Goal: Information Seeking & Learning: Learn about a topic

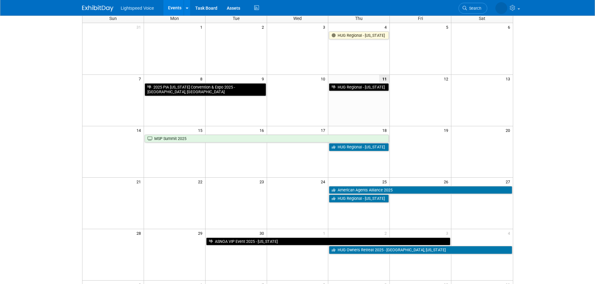
scroll to position [94, 0]
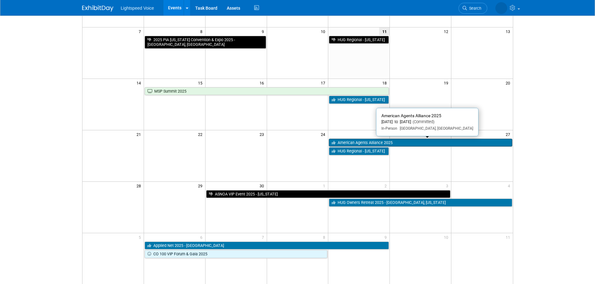
click at [349, 141] on link "American Agents Alliance 2025" at bounding box center [420, 143] width 183 height 8
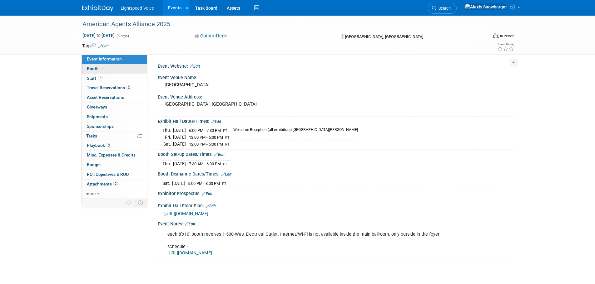
drag, startPoint x: 100, startPoint y: 75, endPoint x: 103, endPoint y: 67, distance: 8.7
click at [100, 75] on link "2 Staff 2" at bounding box center [114, 78] width 65 height 9
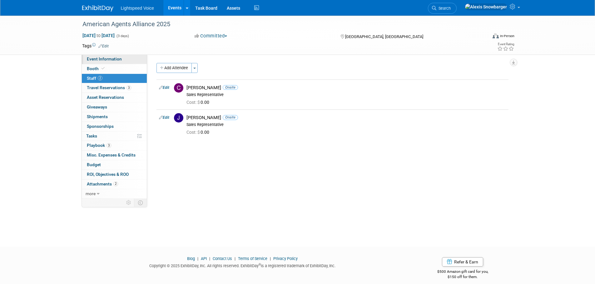
click at [107, 59] on span "Event Information" at bounding box center [104, 59] width 35 height 5
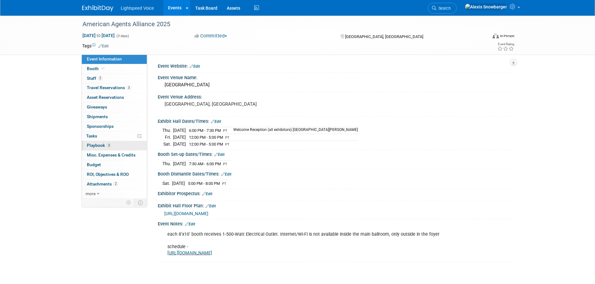
click at [96, 144] on span "Playbook 3" at bounding box center [99, 145] width 24 height 5
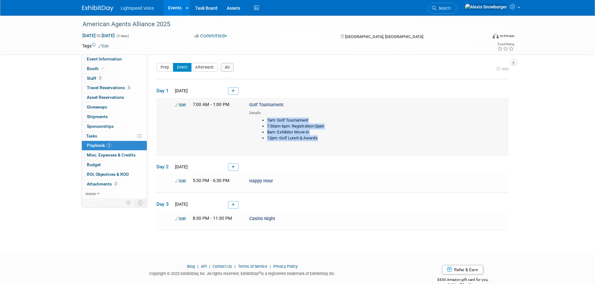
drag, startPoint x: 322, startPoint y: 138, endPoint x: 265, endPoint y: 121, distance: 60.2
click at [265, 121] on ul "7am: Golf Tournament 7:30am-6pm: Registration Open 8am: Exhibitor Move-in 12pm:…" at bounding box center [330, 130] width 152 height 24
copy ul "7am: Golf Tournament 7:30am-6pm: Registration Open 8am: Exhibitor Move-in 12pm:…"
drag, startPoint x: 288, startPoint y: 136, endPoint x: 284, endPoint y: 136, distance: 3.4
click at [288, 136] on li "12pm: Golf Lunch & Awards" at bounding box center [337, 138] width 140 height 6
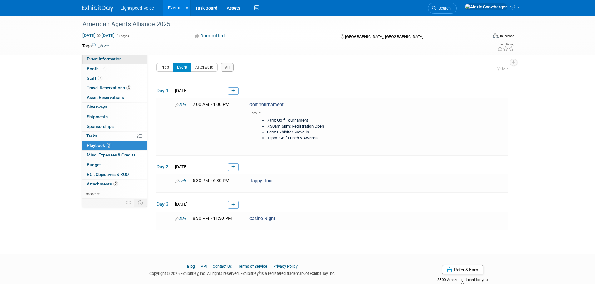
click at [115, 60] on span "Event Information" at bounding box center [104, 59] width 35 height 5
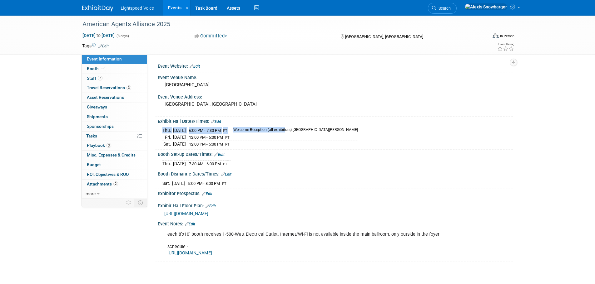
drag, startPoint x: 257, startPoint y: 131, endPoint x: 337, endPoint y: 131, distance: 80.2
click at [337, 131] on div "[DATE] 6:00 PM - 7:30 PM PT Welcome Reception (all exhibitors) [GEOGRAPHIC_DATA…" at bounding box center [335, 136] width 346 height 22
click at [298, 128] on td "Welcome Reception (all exhibitors) [GEOGRAPHIC_DATA][PERSON_NAME]" at bounding box center [293, 130] width 128 height 7
click at [440, 81] on div "[GEOGRAPHIC_DATA]" at bounding box center [335, 85] width 346 height 10
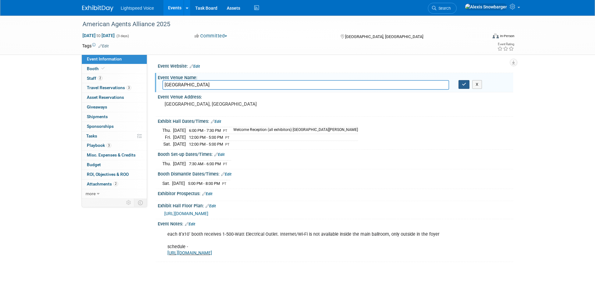
click at [467, 84] on button "button" at bounding box center [463, 84] width 11 height 9
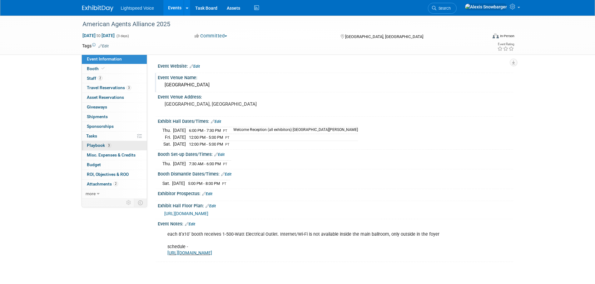
click at [104, 146] on span "Playbook 3" at bounding box center [99, 145] width 24 height 5
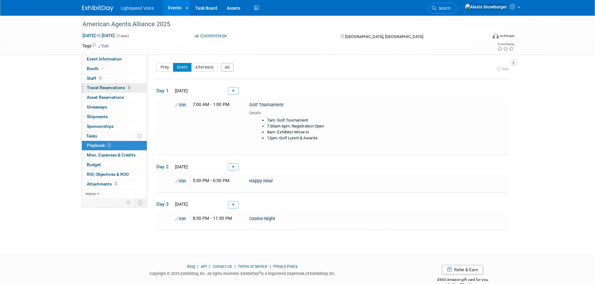
click at [114, 90] on span "Travel Reservations 3" at bounding box center [109, 87] width 44 height 5
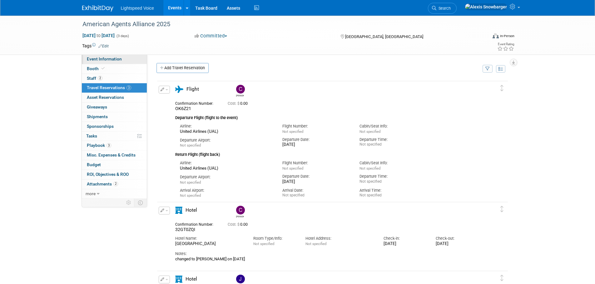
click at [105, 59] on span "Event Information" at bounding box center [104, 59] width 35 height 5
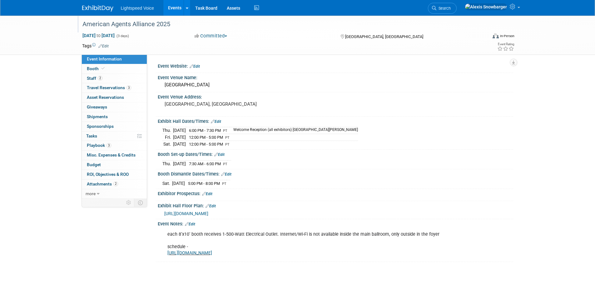
click at [395, 22] on div "American Agents Alliance 2025" at bounding box center [278, 24] width 397 height 11
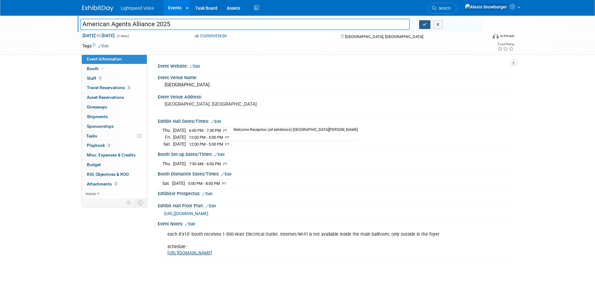
click at [425, 25] on icon "button" at bounding box center [424, 24] width 4 height 4
